Goal: Submit feedback/report problem

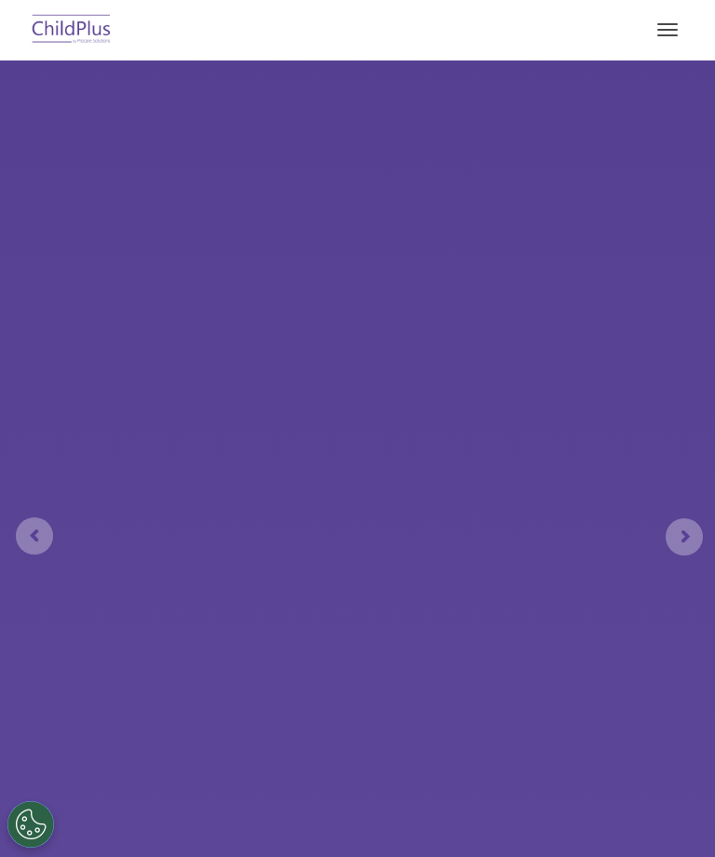
select select "MEDIUM"
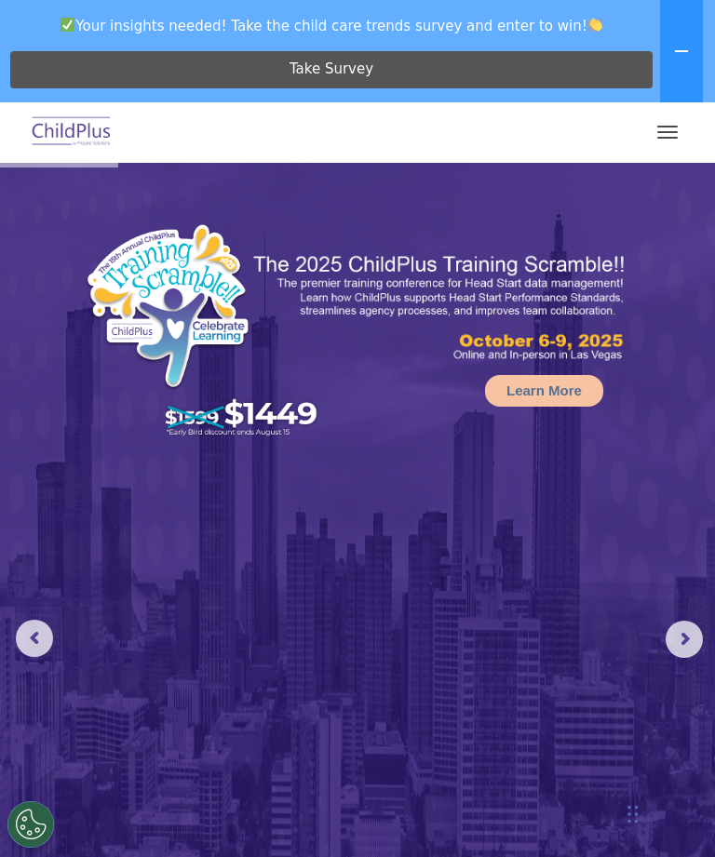
click at [670, 126] on span "button" at bounding box center [667, 127] width 20 height 2
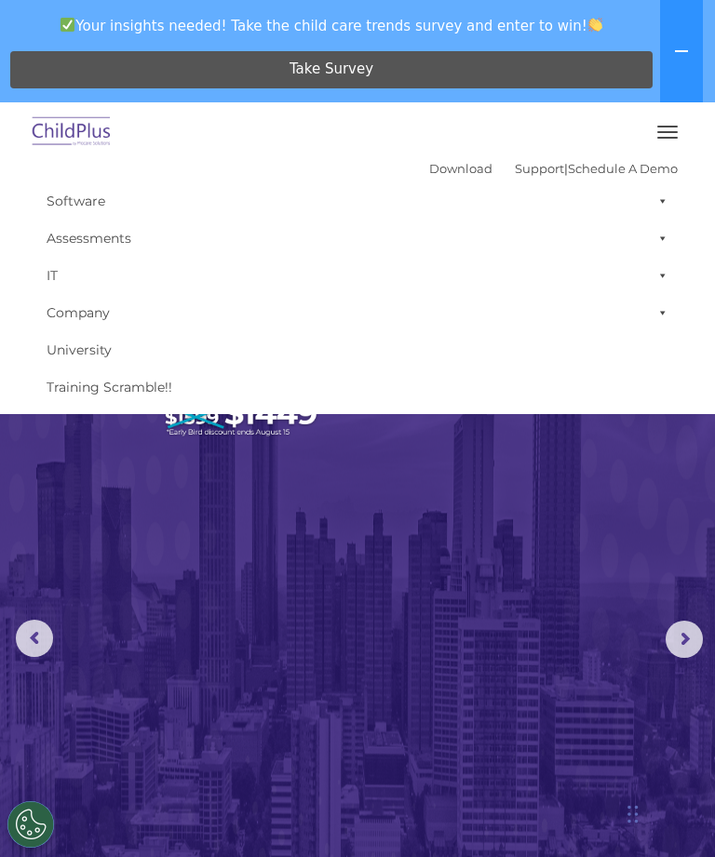
click at [671, 117] on button "button" at bounding box center [667, 132] width 39 height 30
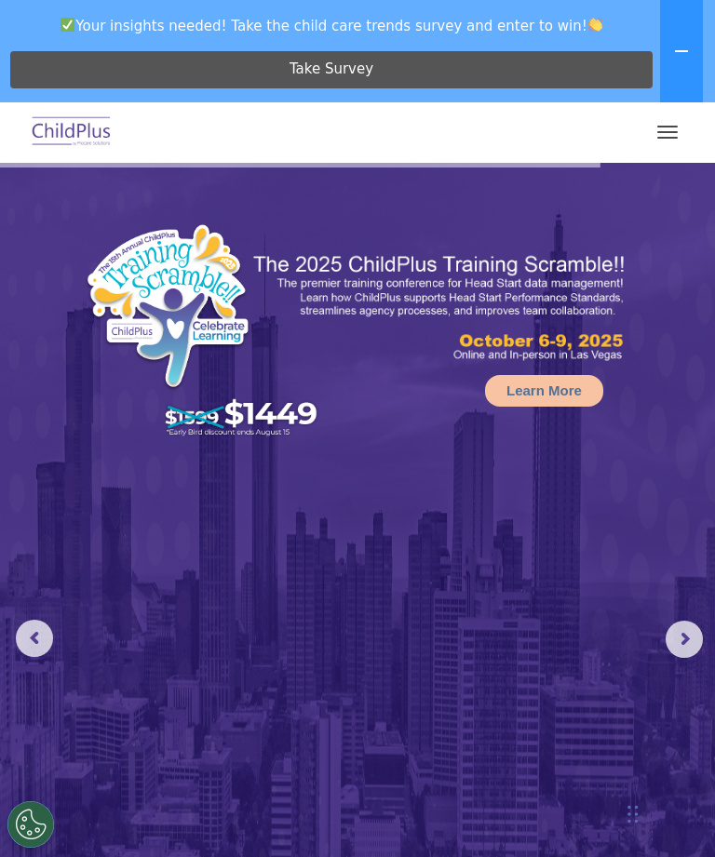
click at [683, 60] on button at bounding box center [681, 51] width 43 height 102
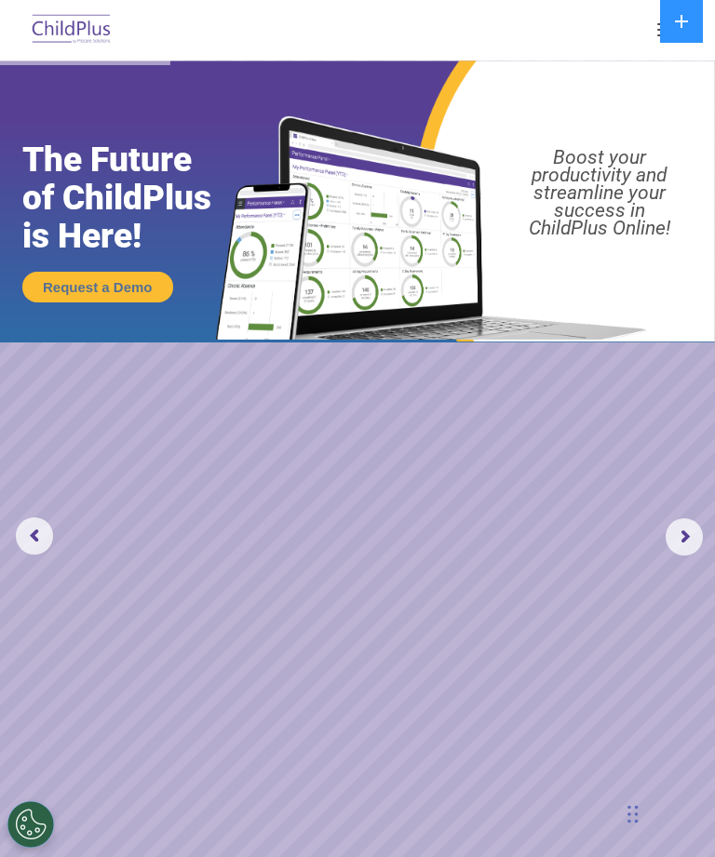
click at [83, 32] on img at bounding box center [71, 30] width 87 height 44
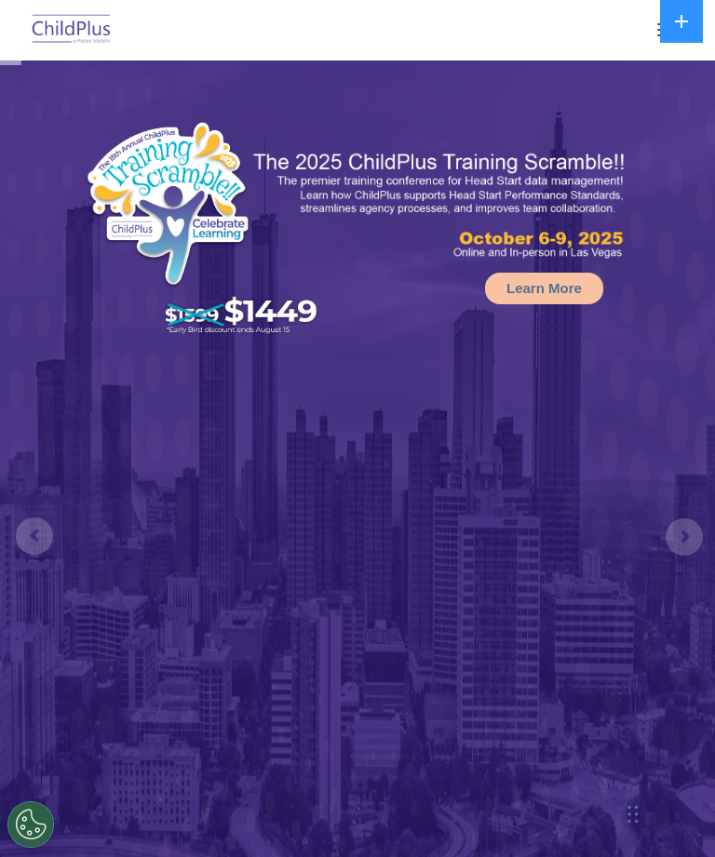
select select "MEDIUM"
click at [691, 33] on button at bounding box center [681, 21] width 43 height 43
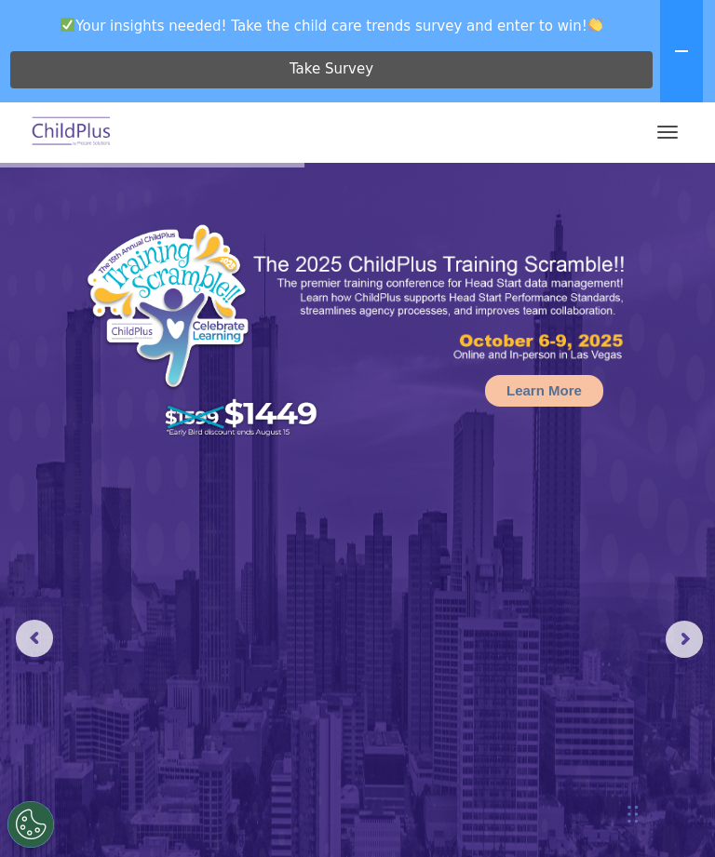
click at [679, 130] on button "button" at bounding box center [667, 132] width 39 height 30
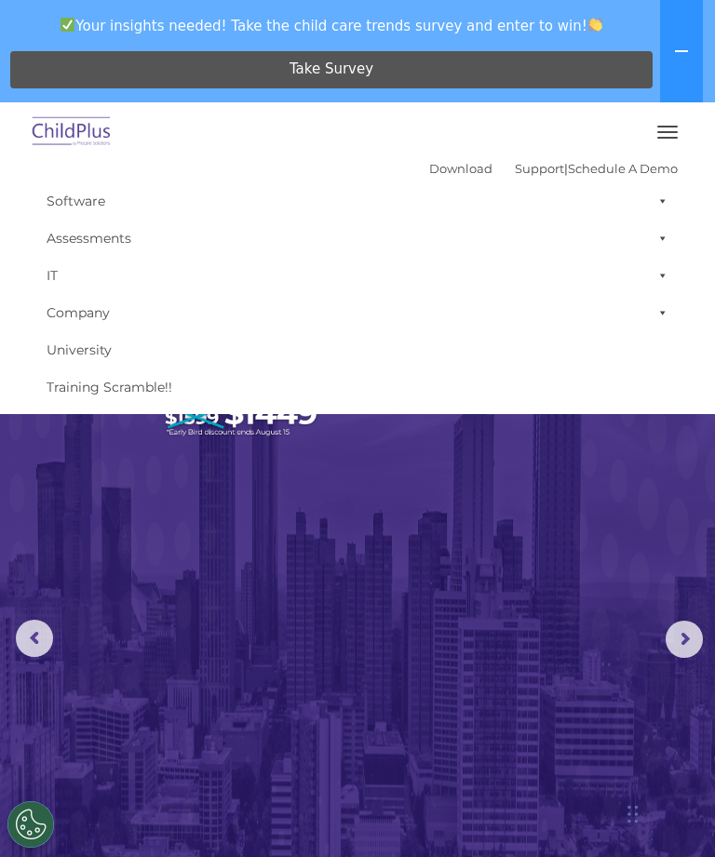
click at [680, 60] on button at bounding box center [681, 51] width 43 height 102
